Goal: Information Seeking & Learning: Check status

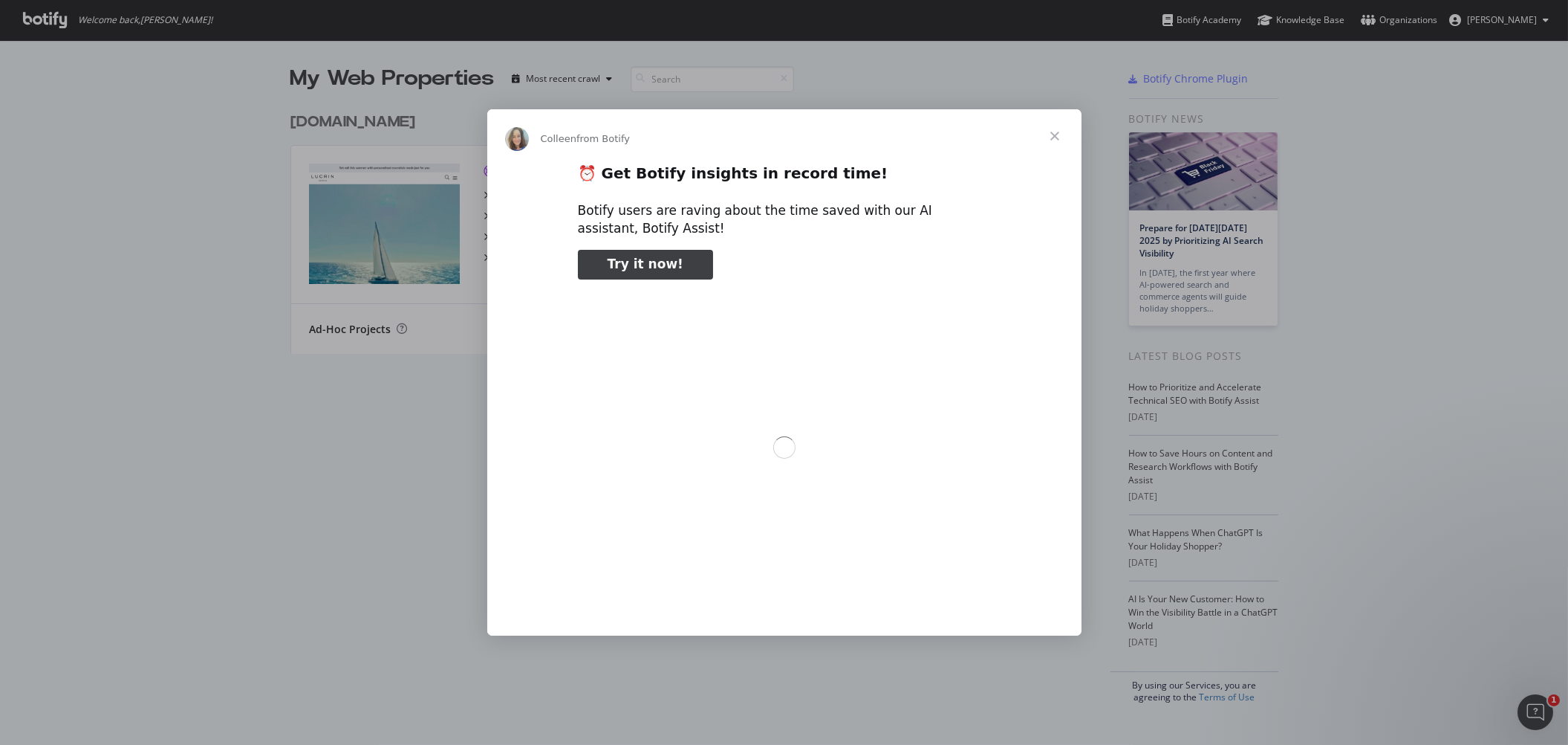
click at [829, 216] on div "Botify users are raving about the time saved with our AI assistant, Botify Assi…" at bounding box center [784, 220] width 413 height 35
type input "106057"
click at [1056, 134] on span "Close" at bounding box center [1055, 137] width 54 height 54
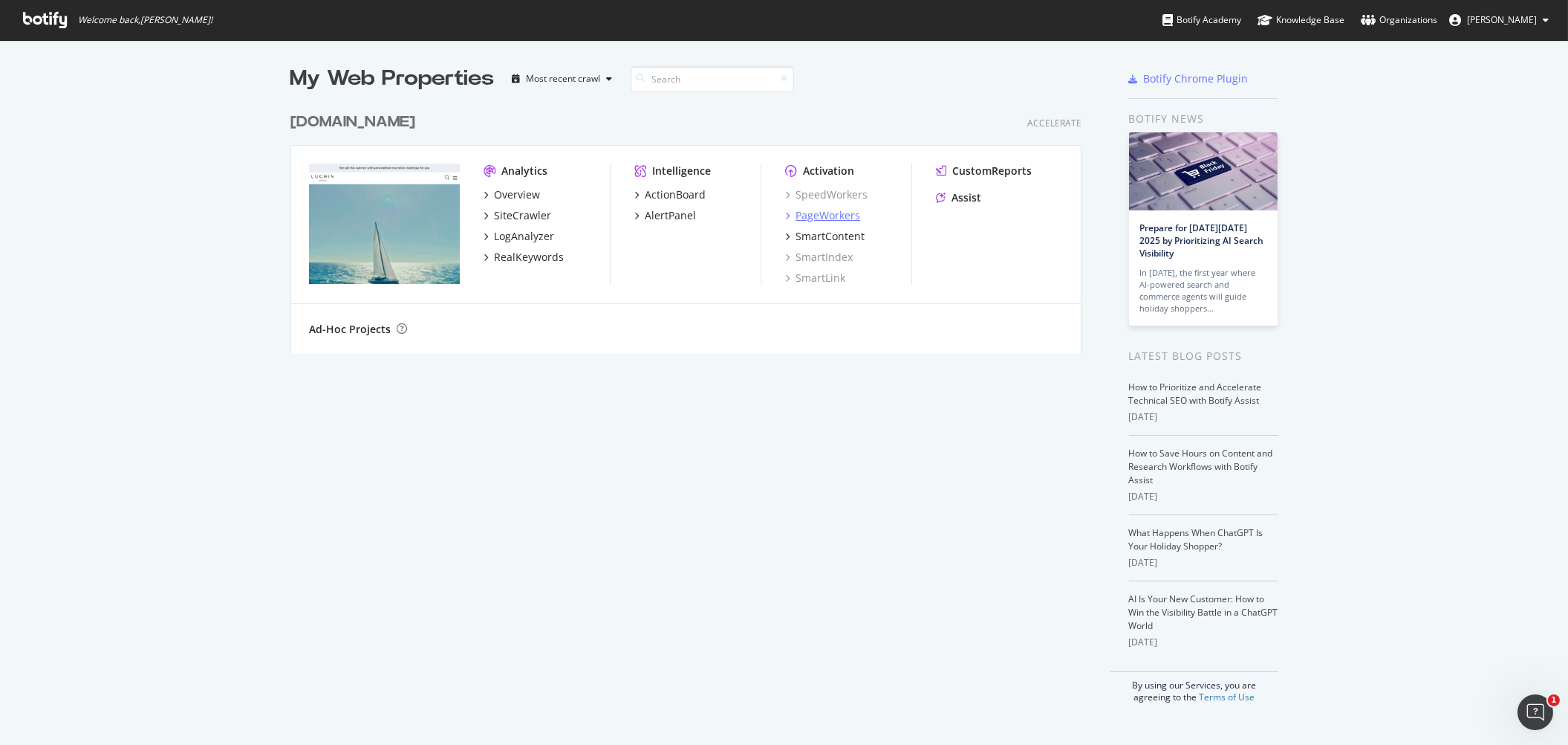
click at [821, 215] on div "PageWorkers" at bounding box center [828, 216] width 65 height 15
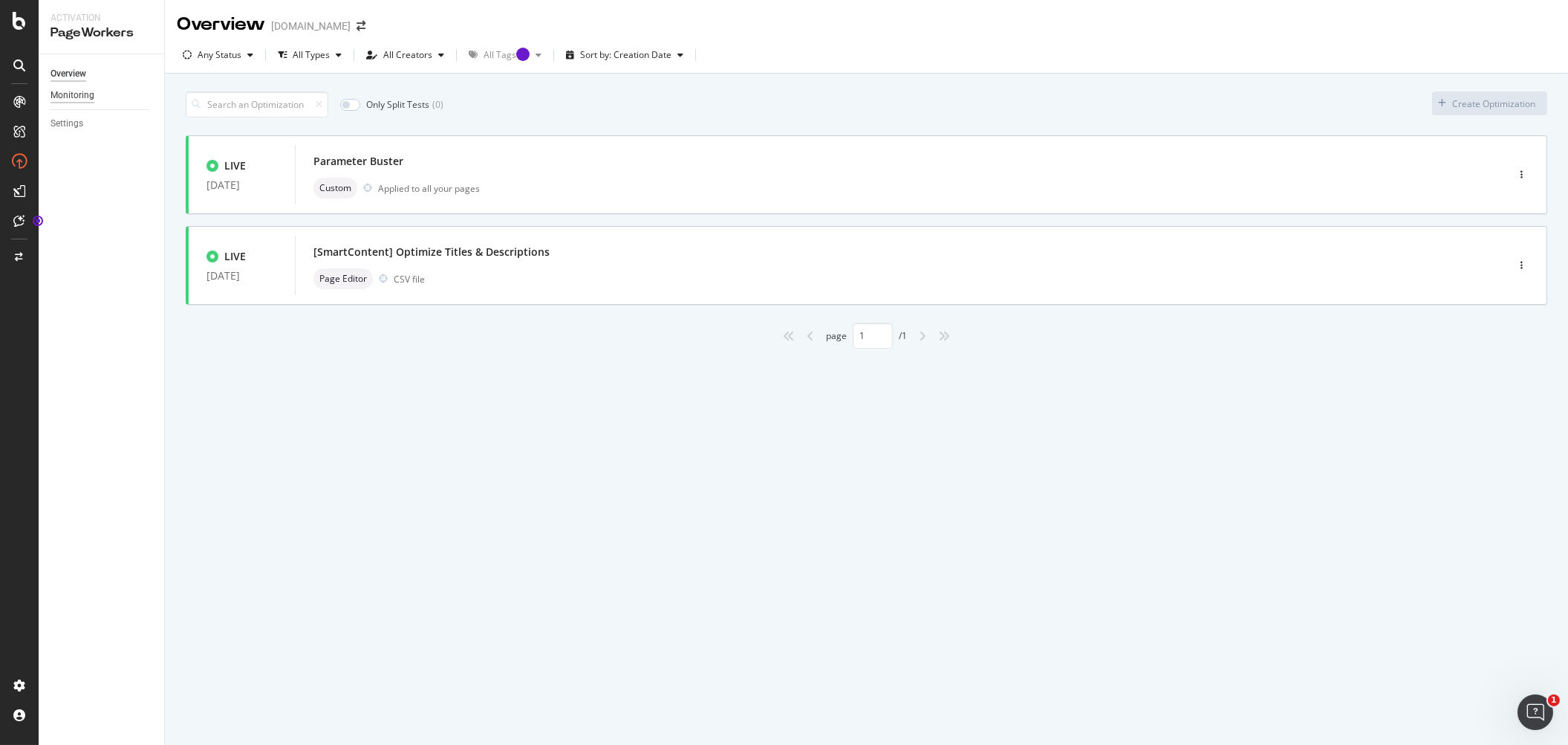
click at [71, 92] on div "Monitoring" at bounding box center [71, 95] width 44 height 16
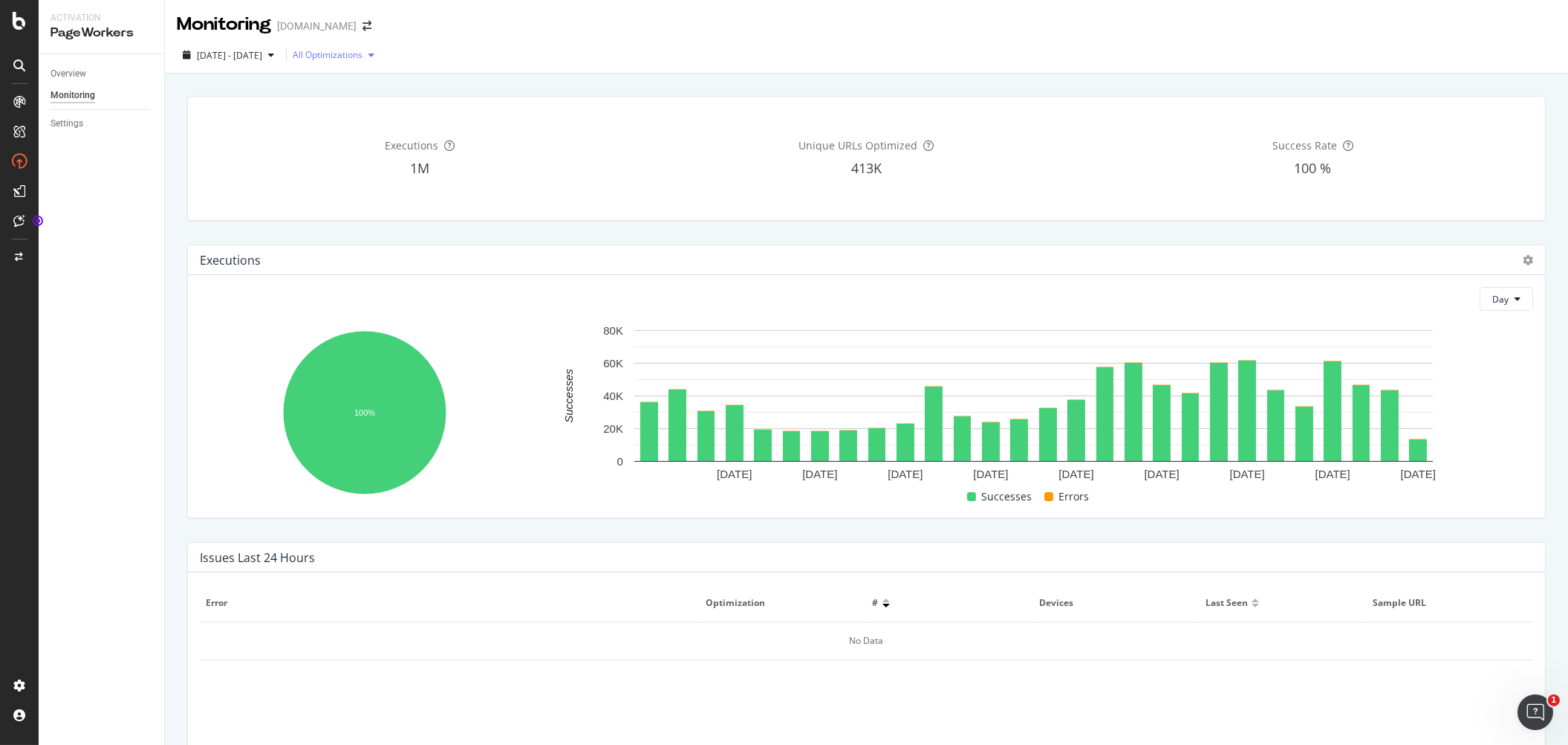
click at [374, 53] on icon "button" at bounding box center [371, 55] width 6 height 9
click at [629, 79] on div "Executions 1M Unique URLs Optimized 413K Success Rate 100 % Executions Day 100%…" at bounding box center [866, 624] width 1403 height 1103
click at [65, 70] on div "Overview" at bounding box center [68, 73] width 35 height 16
